Goal: Task Accomplishment & Management: Manage account settings

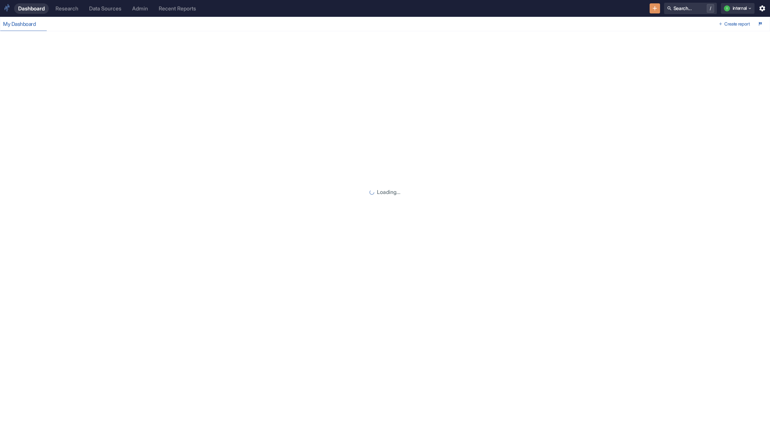
click at [136, 15] on div "Dashboard Research Data Sources Admin Recent Reports Search... / i internal" at bounding box center [385, 8] width 770 height 17
click at [143, 9] on div "Admin" at bounding box center [140, 8] width 16 height 6
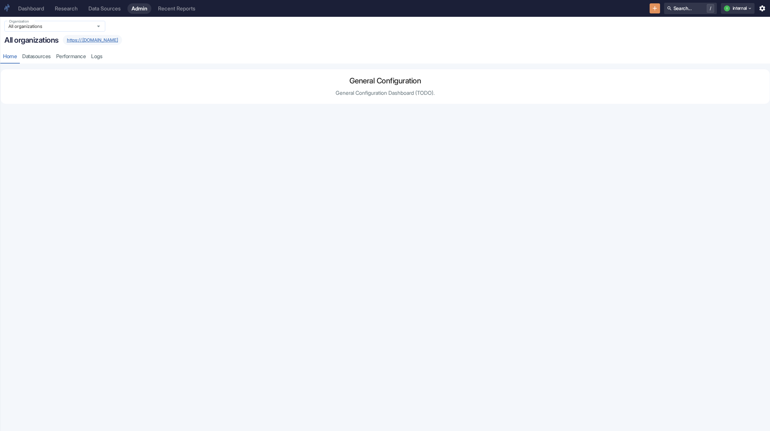
click at [91, 22] on div "All organizations Organization" at bounding box center [54, 26] width 101 height 11
type input "them"
click at [72, 58] on li "Finsera Thematic Baskets Clients (thematic-baskets-clients)" at bounding box center [54, 61] width 101 height 18
